Goal: Find specific page/section

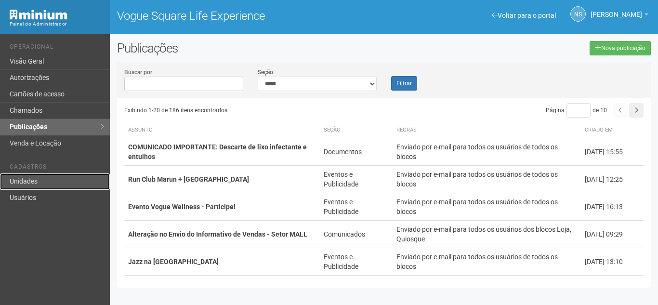
click at [17, 182] on link "Unidades" at bounding box center [55, 181] width 110 height 16
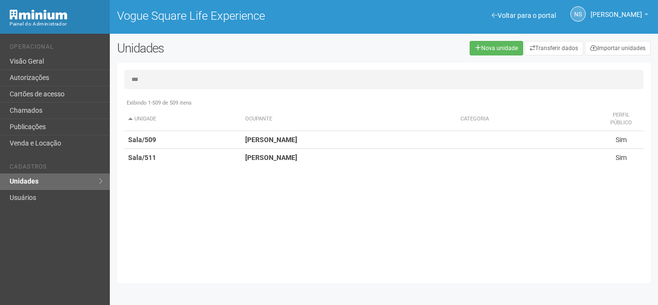
type input "***"
